Goal: Information Seeking & Learning: Learn about a topic

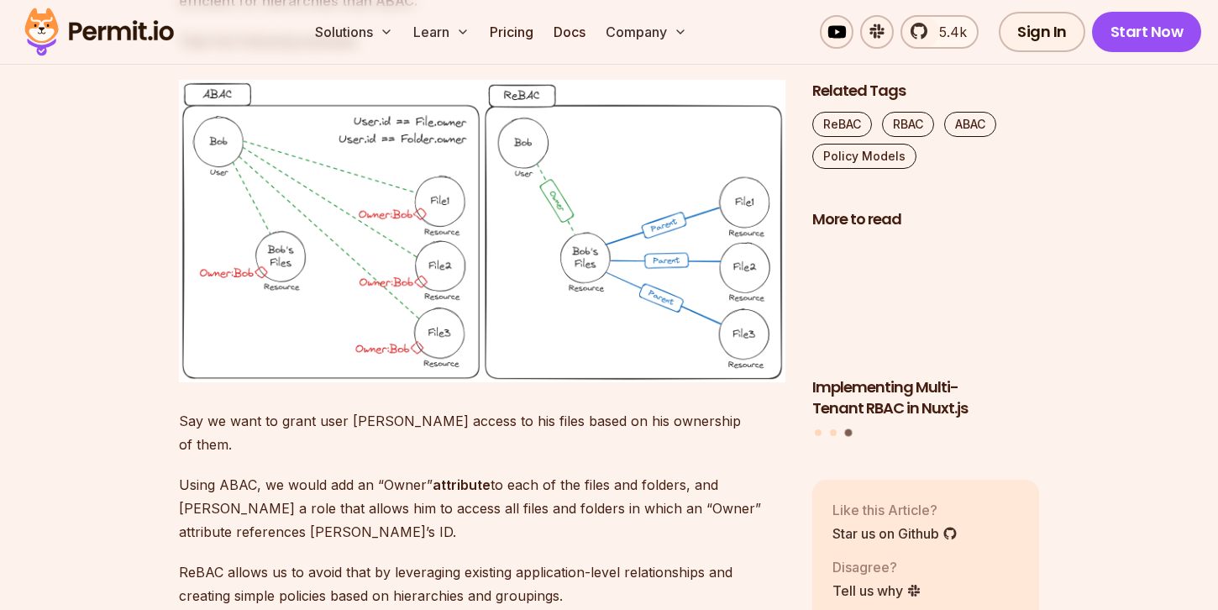
scroll to position [5714, 0]
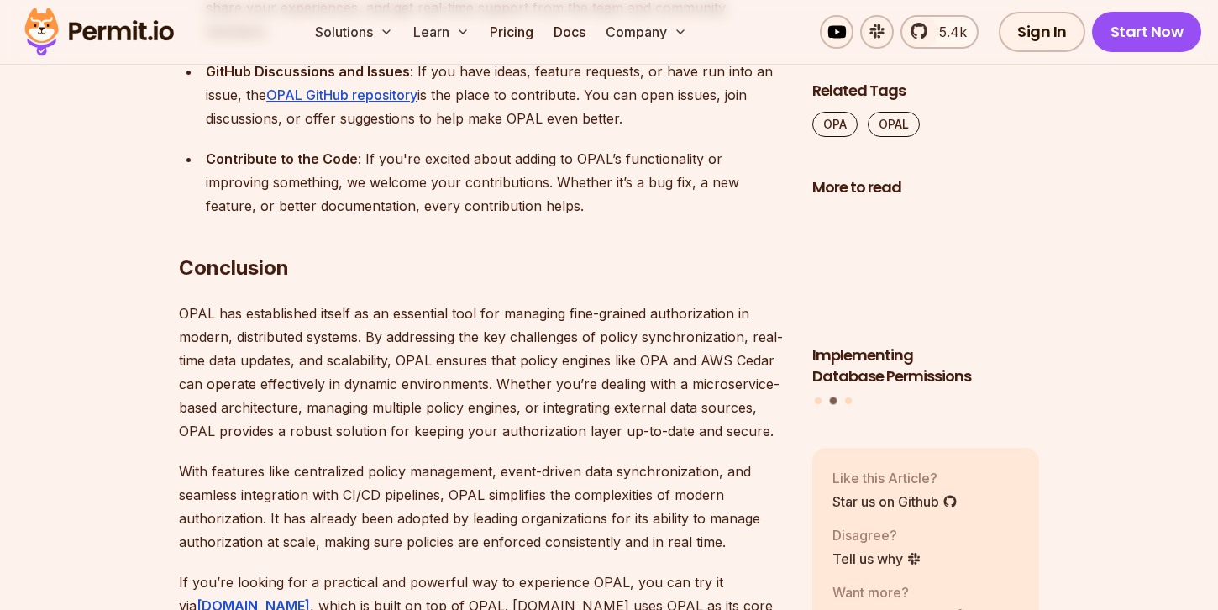
scroll to position [10312, 0]
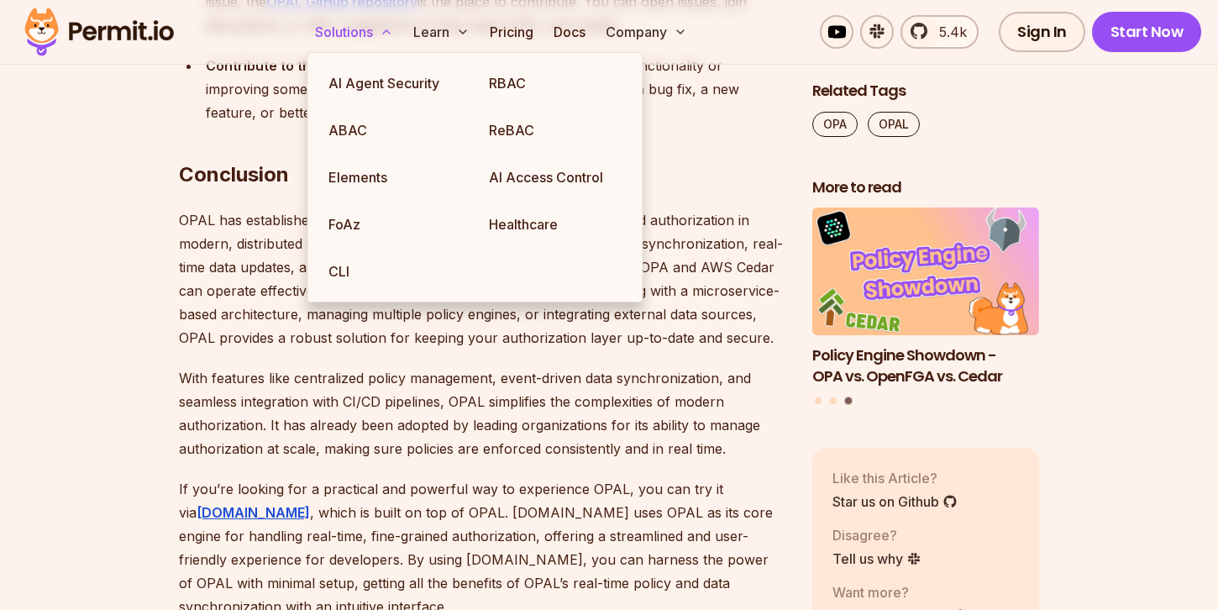
click at [360, 33] on button "Solutions" at bounding box center [354, 32] width 92 height 34
click at [515, 142] on link "ReBAC" at bounding box center [555, 130] width 160 height 47
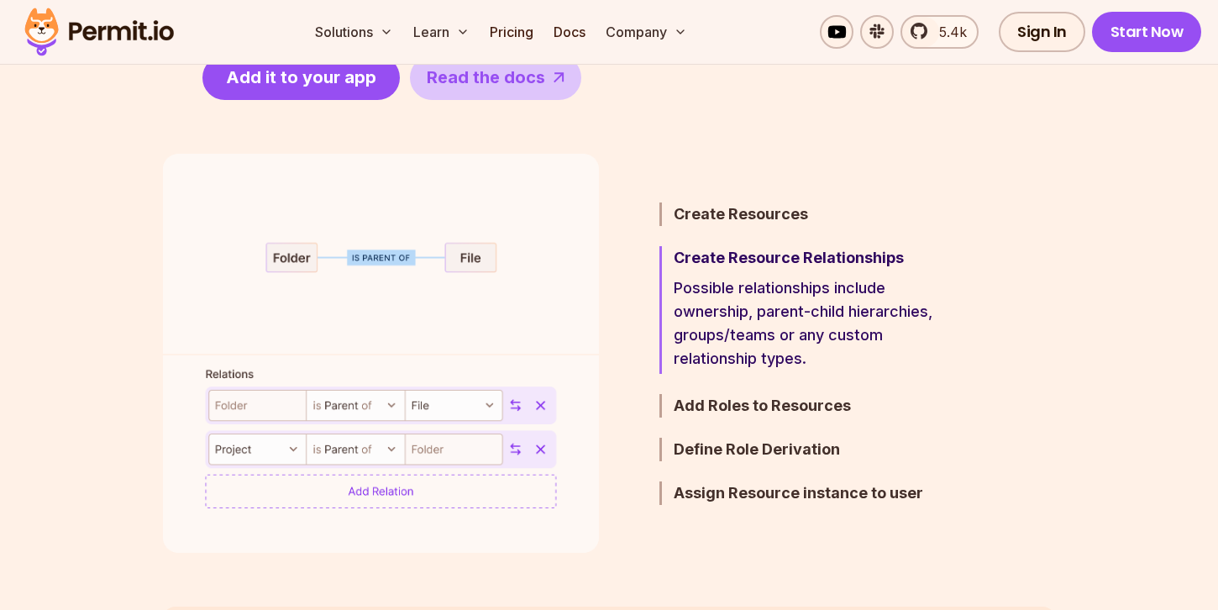
scroll to position [960, 0]
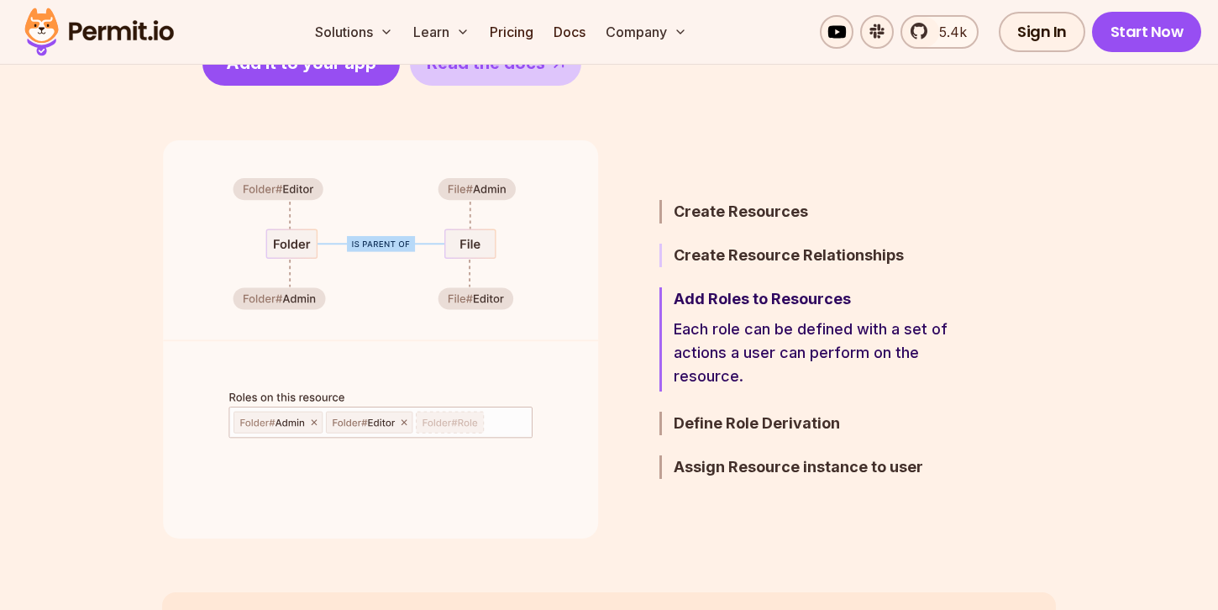
click at [745, 258] on h3 "Create Resource Relationships" at bounding box center [820, 256] width 293 height 24
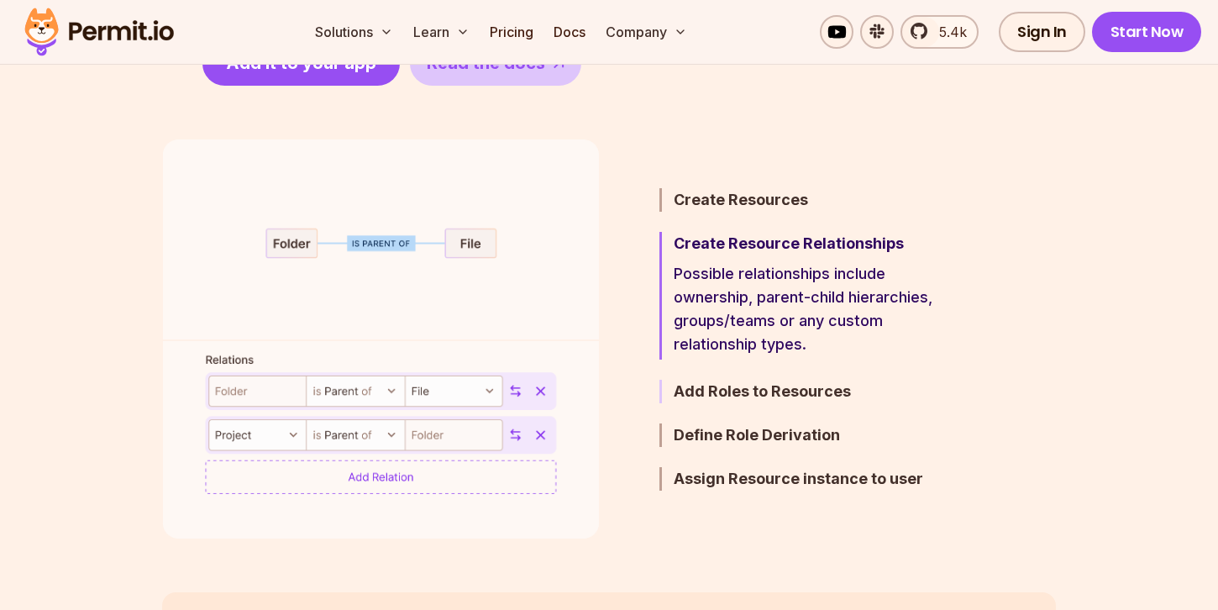
click at [759, 391] on h3 "Add Roles to Resources" at bounding box center [820, 392] width 293 height 24
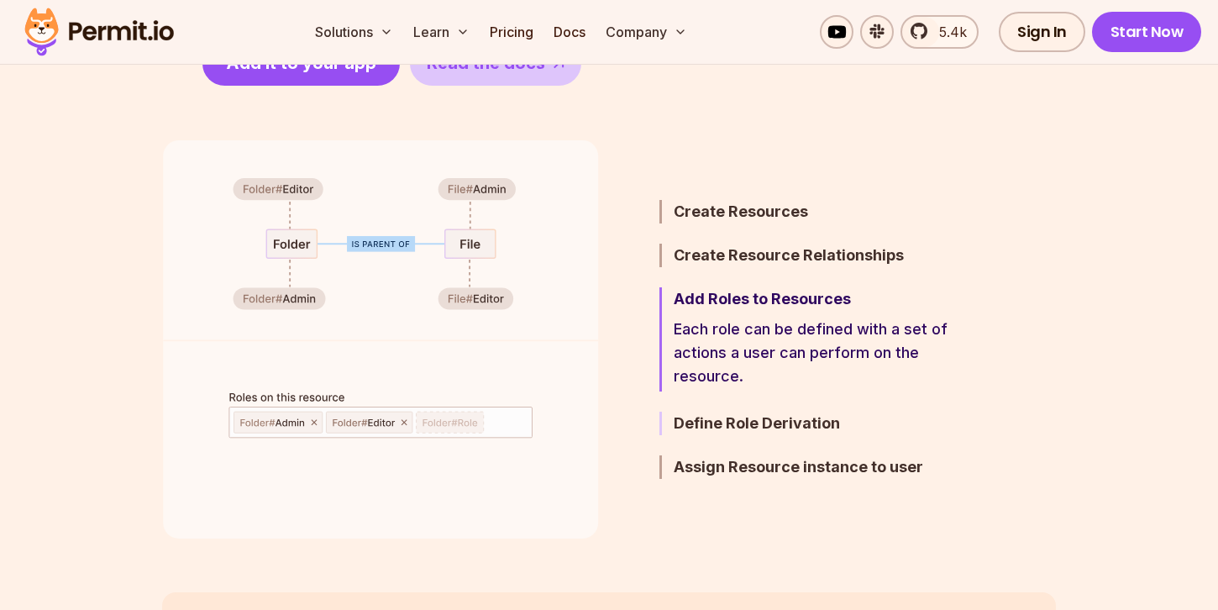
click at [757, 421] on h3 "Define Role Derivation" at bounding box center [820, 424] width 293 height 24
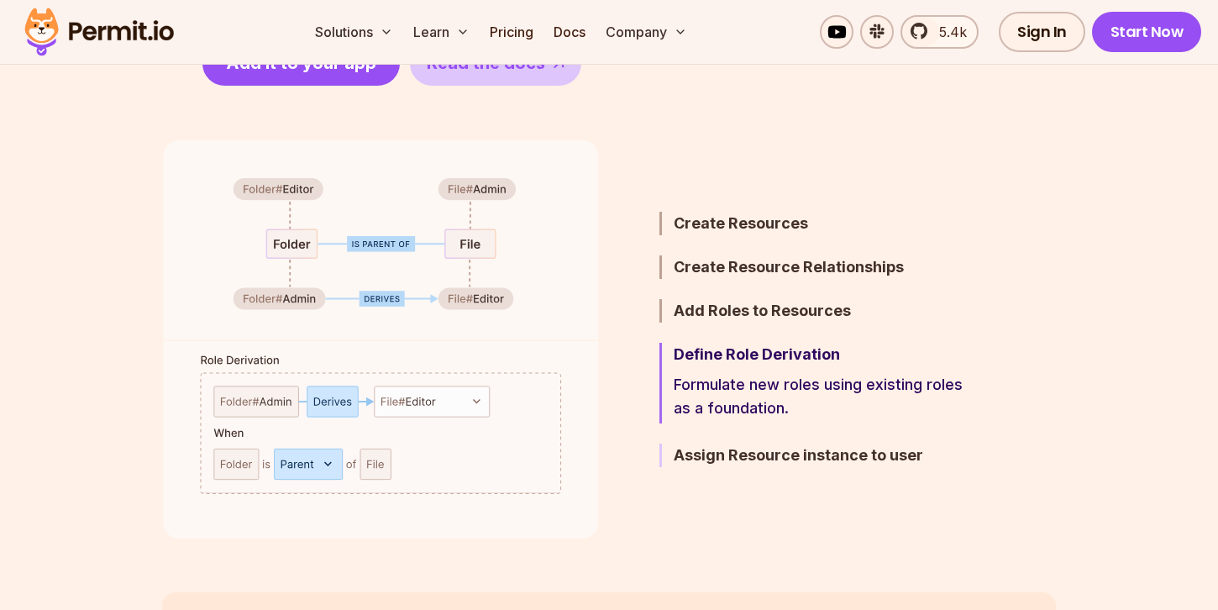
click at [780, 458] on h3 "Assign Resource instance to user" at bounding box center [820, 456] width 293 height 24
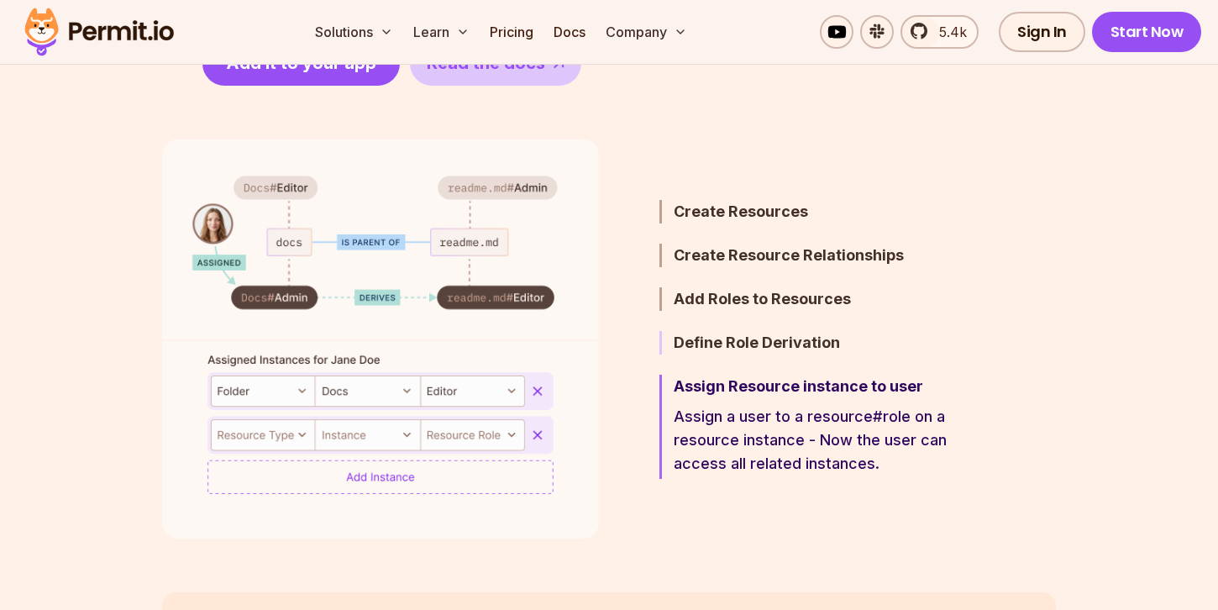
click at [748, 349] on h3 "Define Role Derivation" at bounding box center [820, 343] width 293 height 24
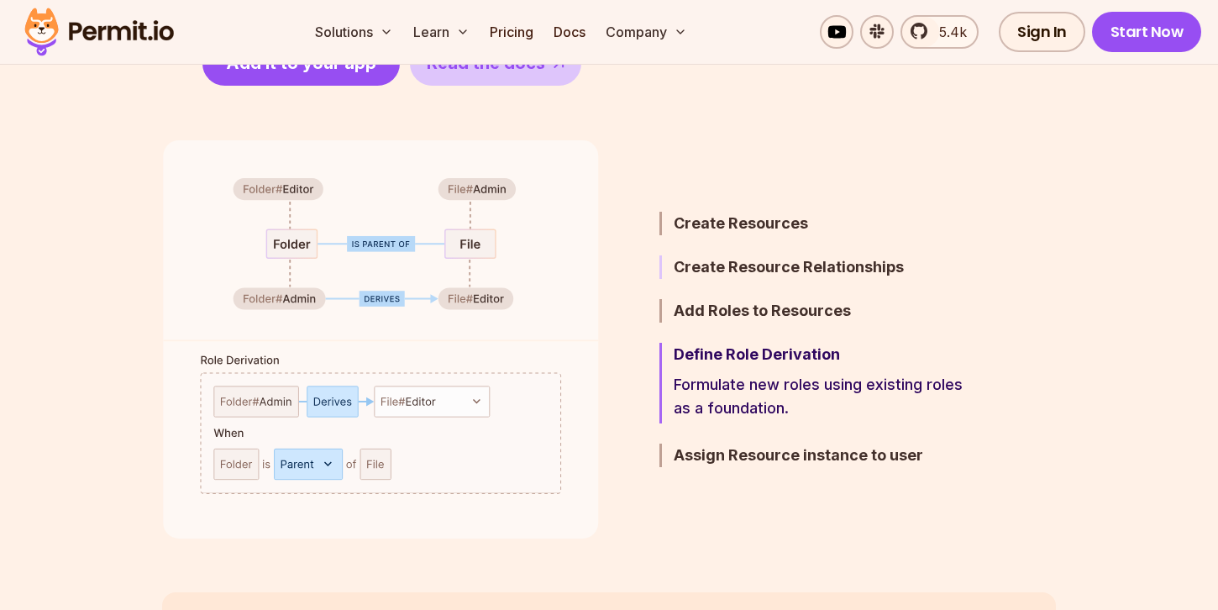
click at [724, 270] on h3 "Create Resource Relationships" at bounding box center [820, 267] width 293 height 24
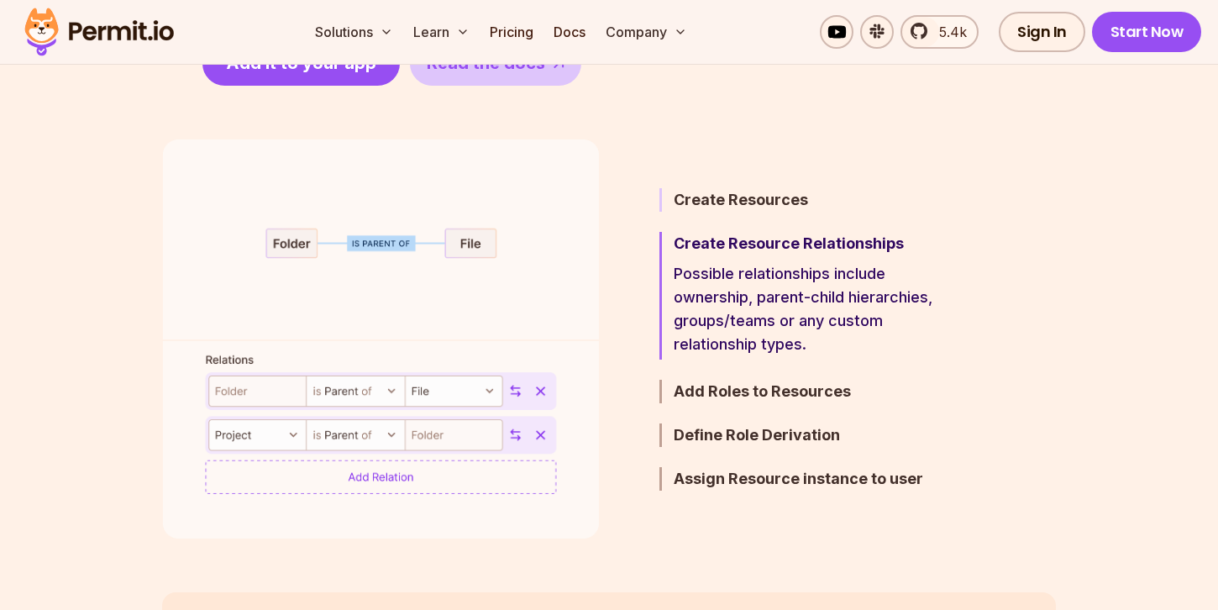
click at [741, 207] on h3 "Create Resources" at bounding box center [820, 200] width 293 height 24
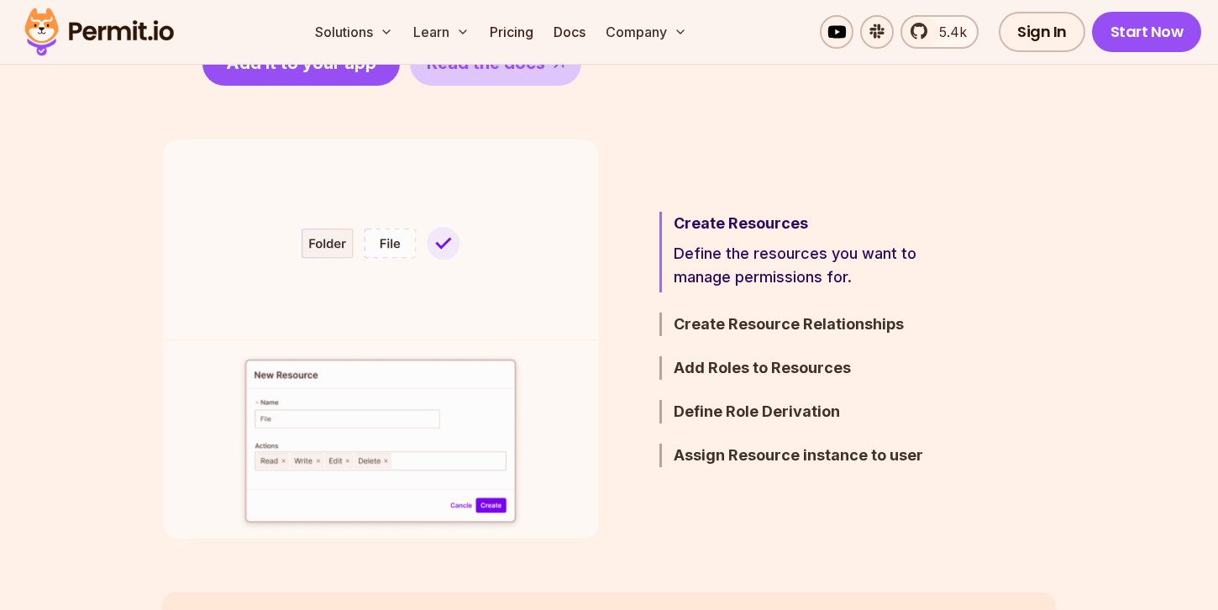
click at [741, 223] on h3 "Create Resources" at bounding box center [820, 224] width 293 height 24
drag, startPoint x: 744, startPoint y: 263, endPoint x: 744, endPoint y: 280, distance: 16.8
click at [744, 280] on p "Define the resources you want to manage permissions for." at bounding box center [820, 265] width 293 height 47
click at [736, 319] on h3 "Create Resource Relationships" at bounding box center [820, 324] width 293 height 24
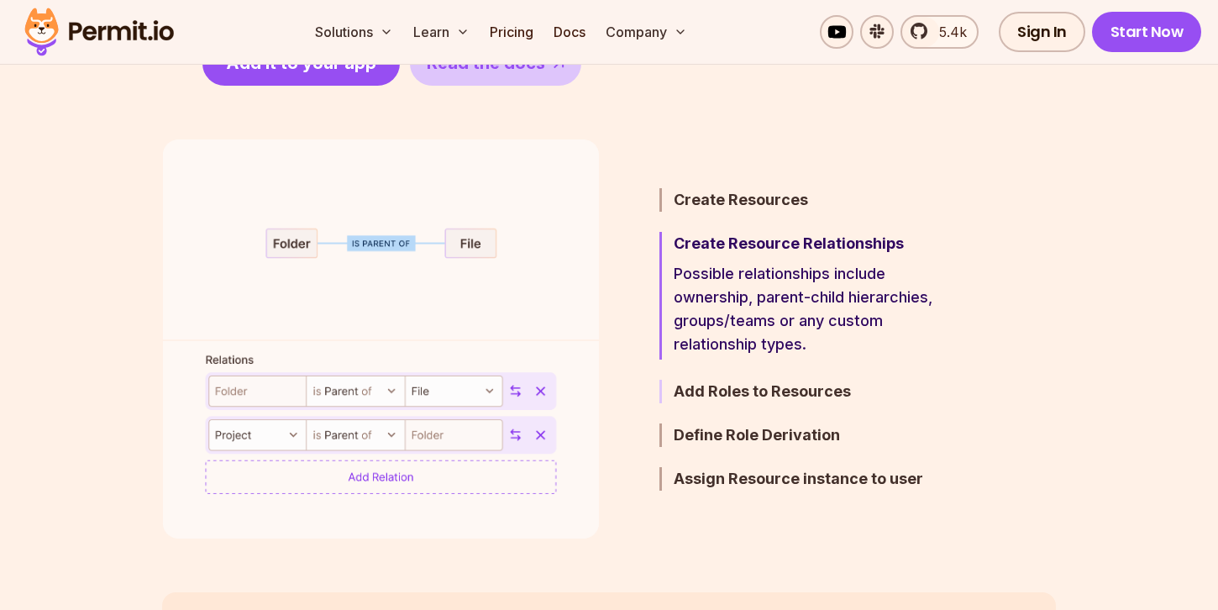
click at [731, 396] on h3 "Add Roles to Resources" at bounding box center [820, 392] width 293 height 24
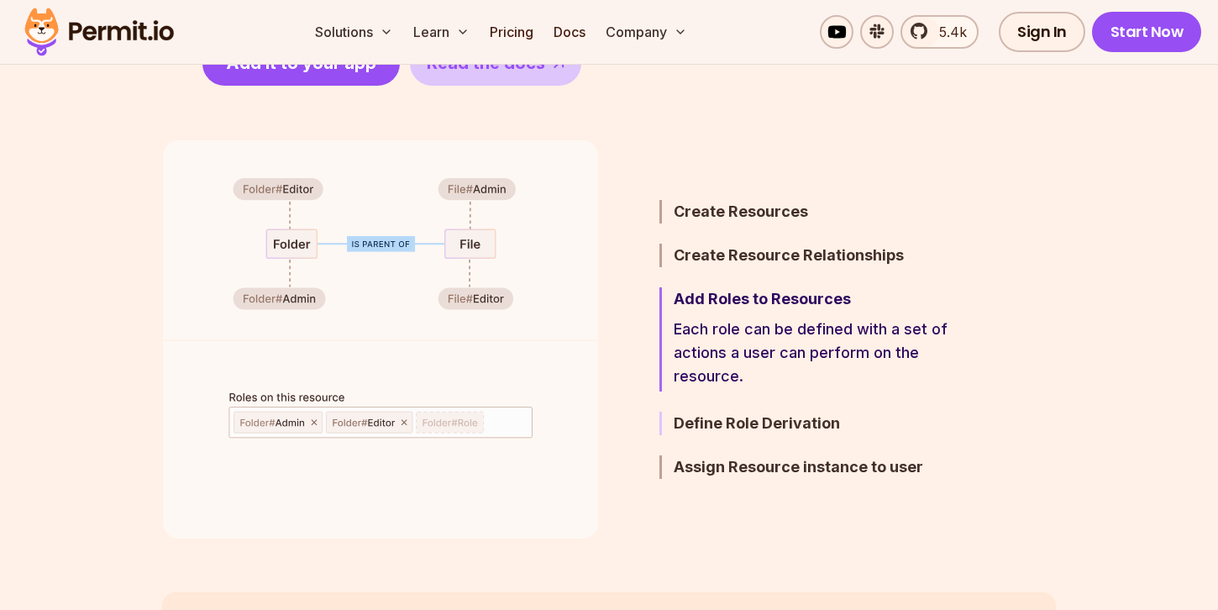
click at [724, 419] on h3 "Define Role Derivation" at bounding box center [820, 424] width 293 height 24
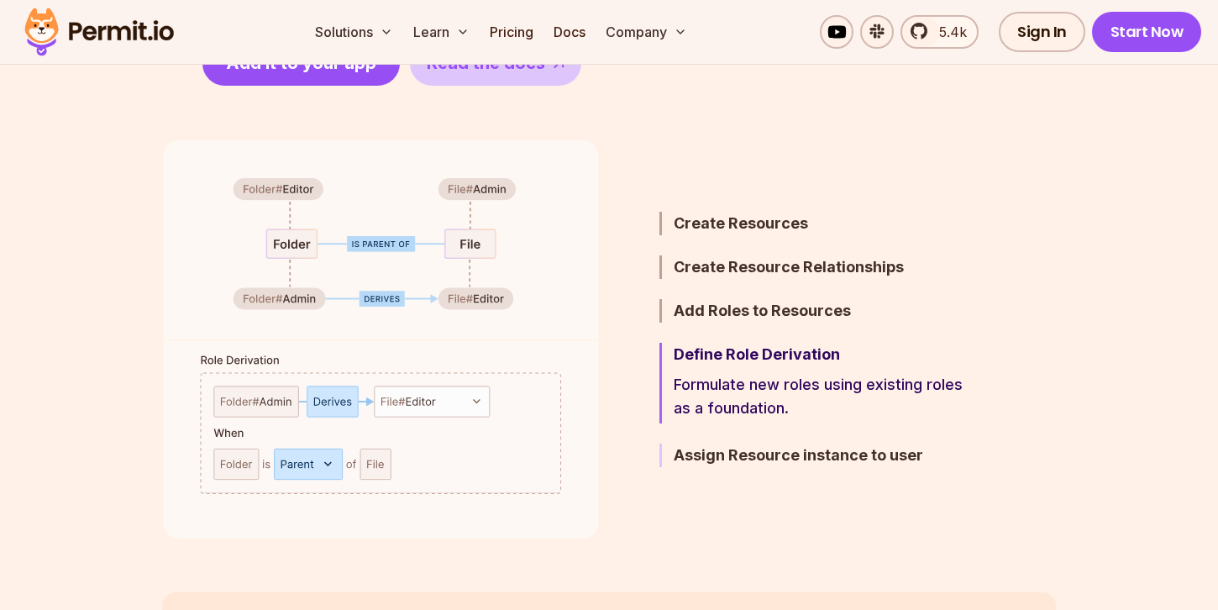
click at [727, 454] on h3 "Assign Resource instance to user" at bounding box center [820, 456] width 293 height 24
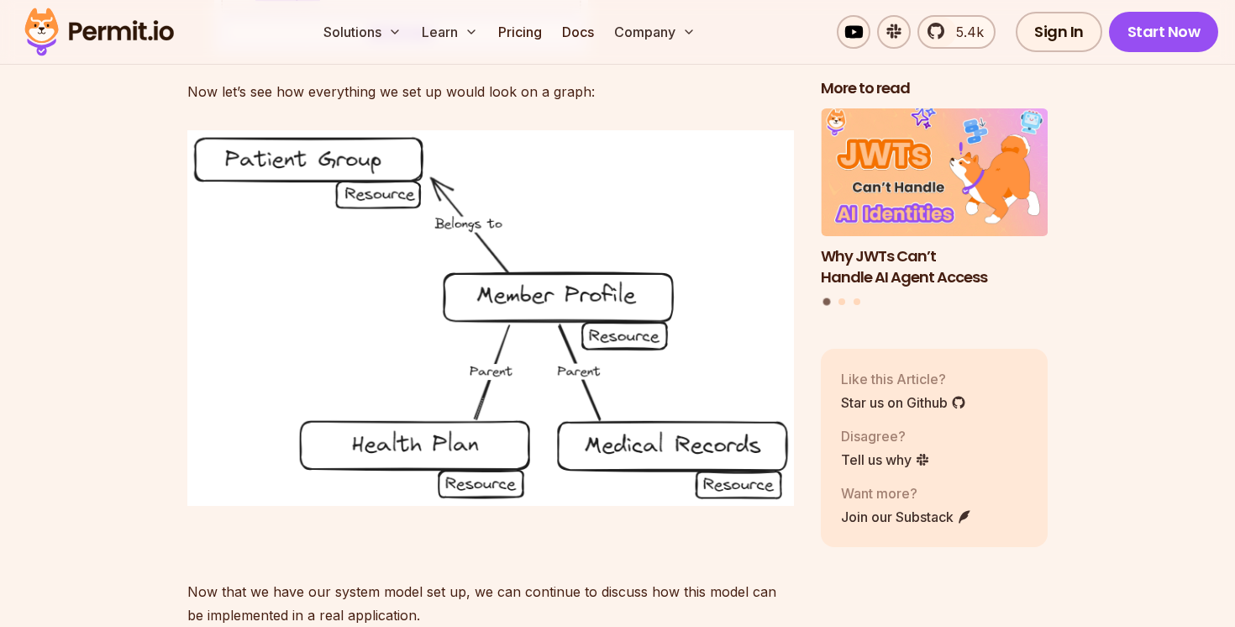
scroll to position [9708, 0]
